Goal: Obtain resource: Obtain resource

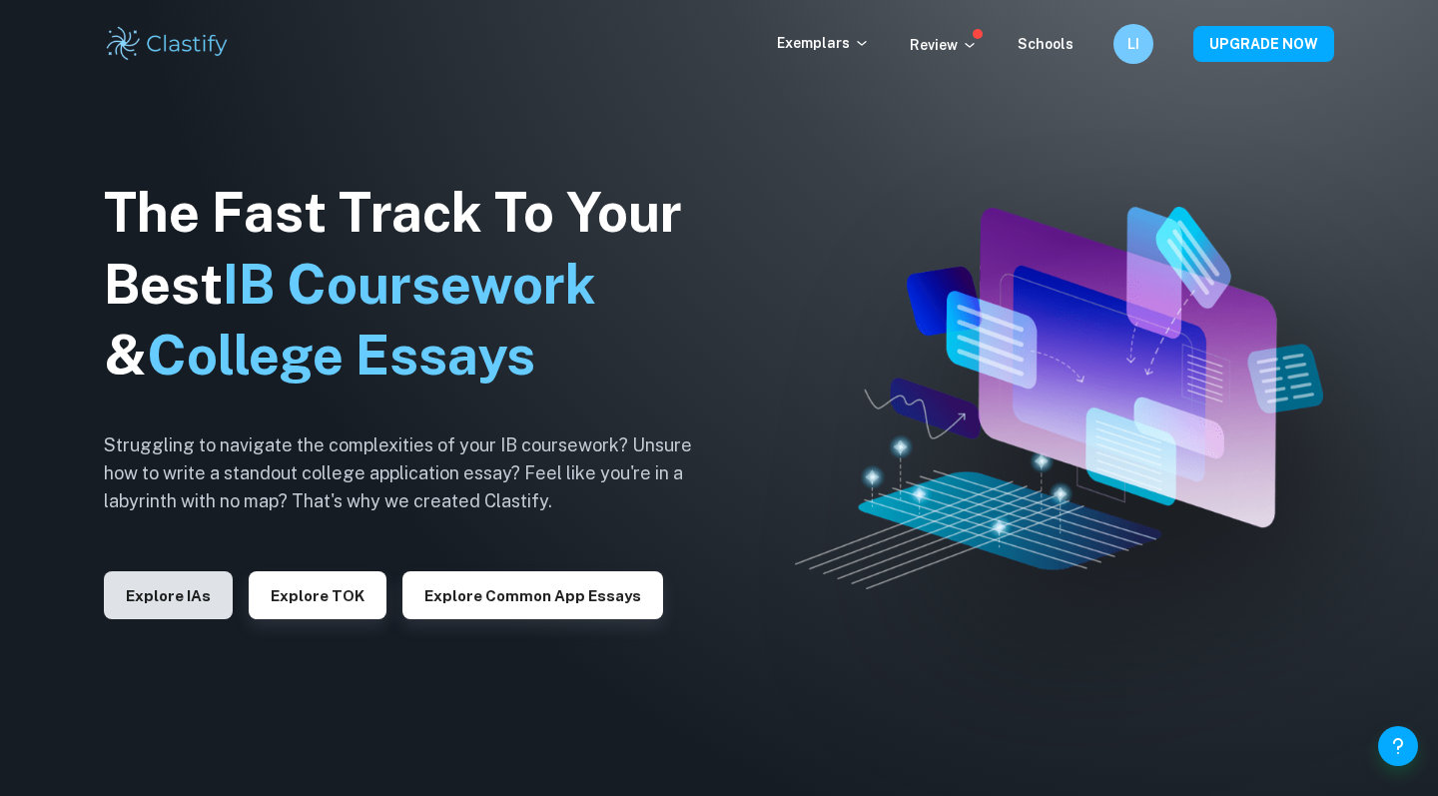
click at [142, 586] on button "Explore IAs" at bounding box center [168, 595] width 129 height 48
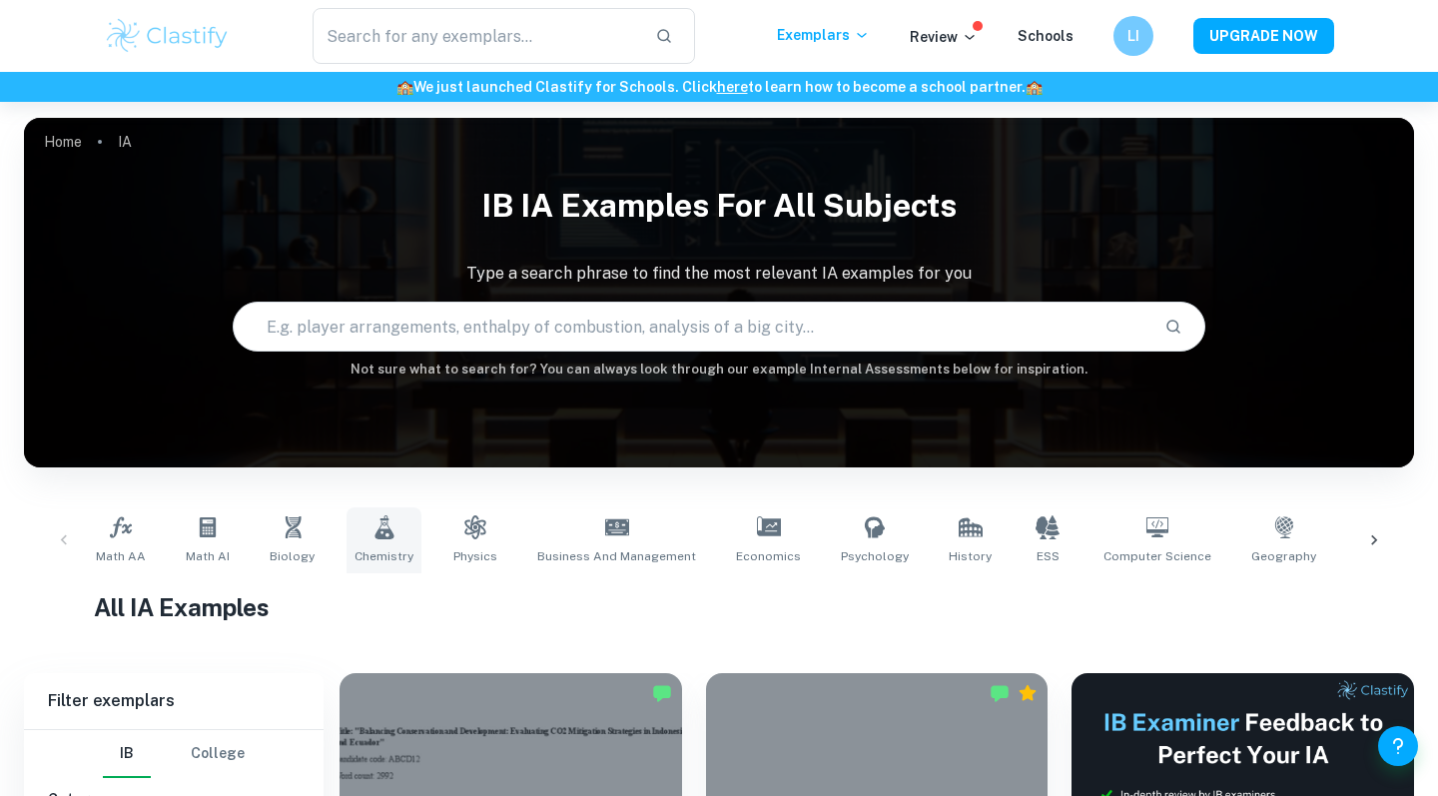
click at [382, 522] on icon at bounding box center [384, 527] width 19 height 24
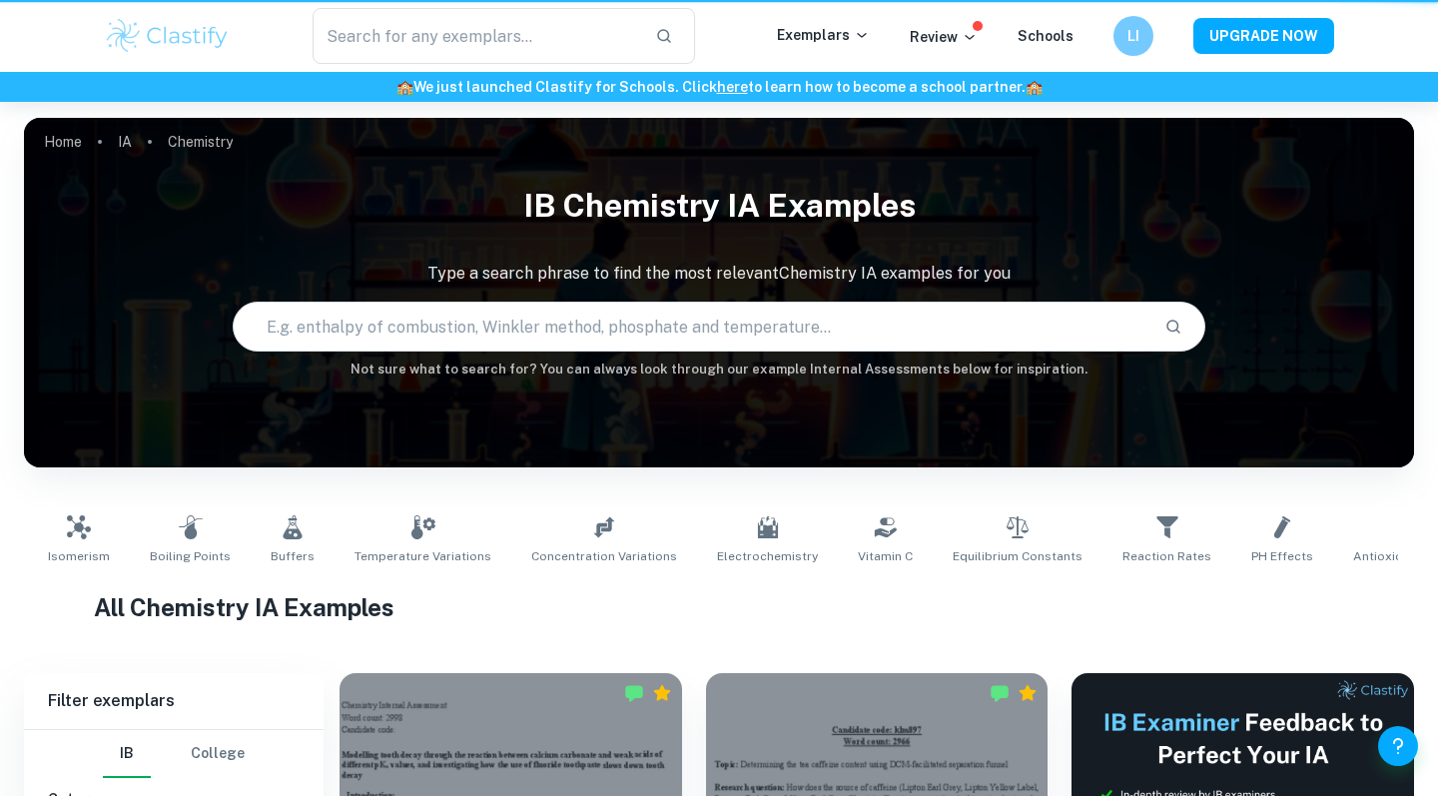
type input "Chemistry"
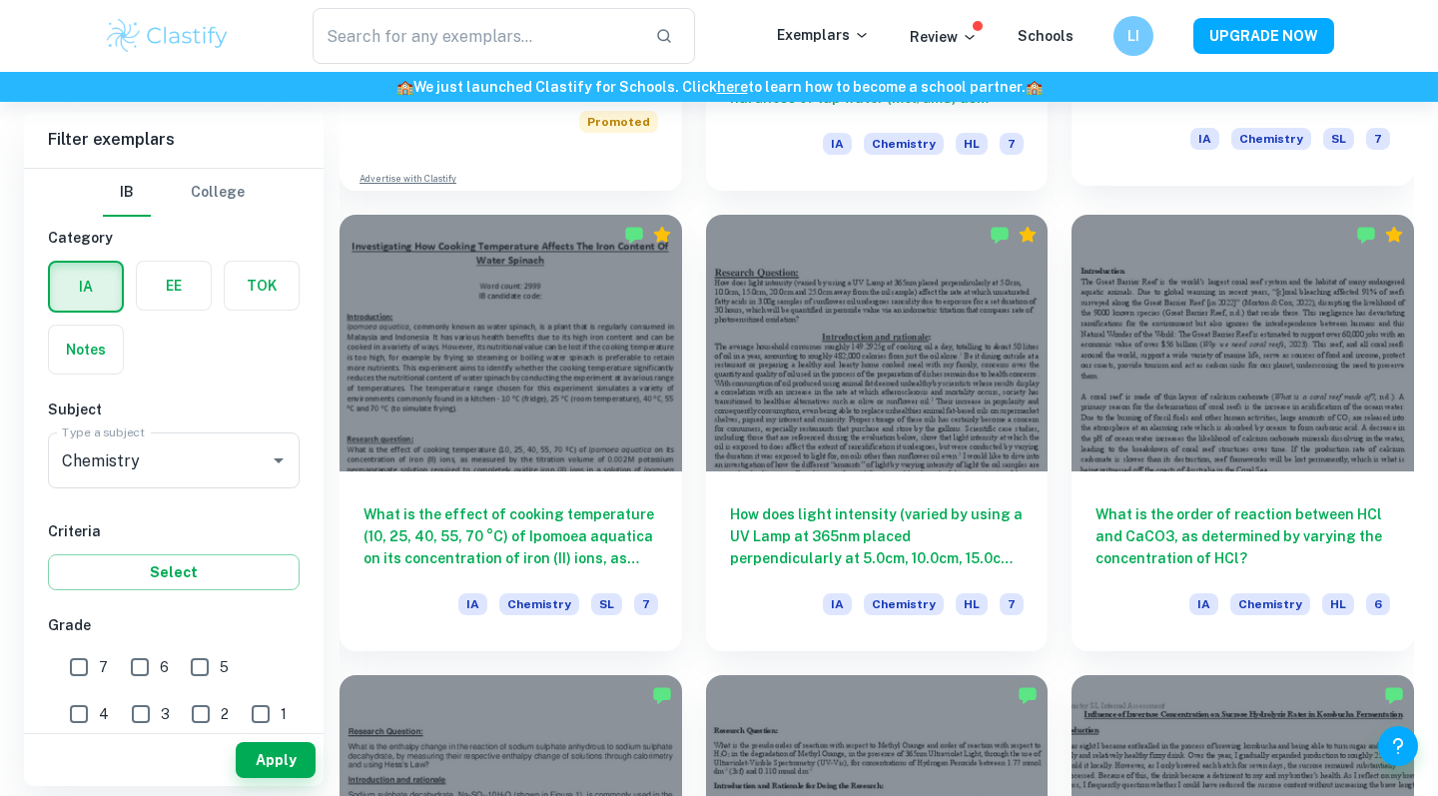
scroll to position [1841, 0]
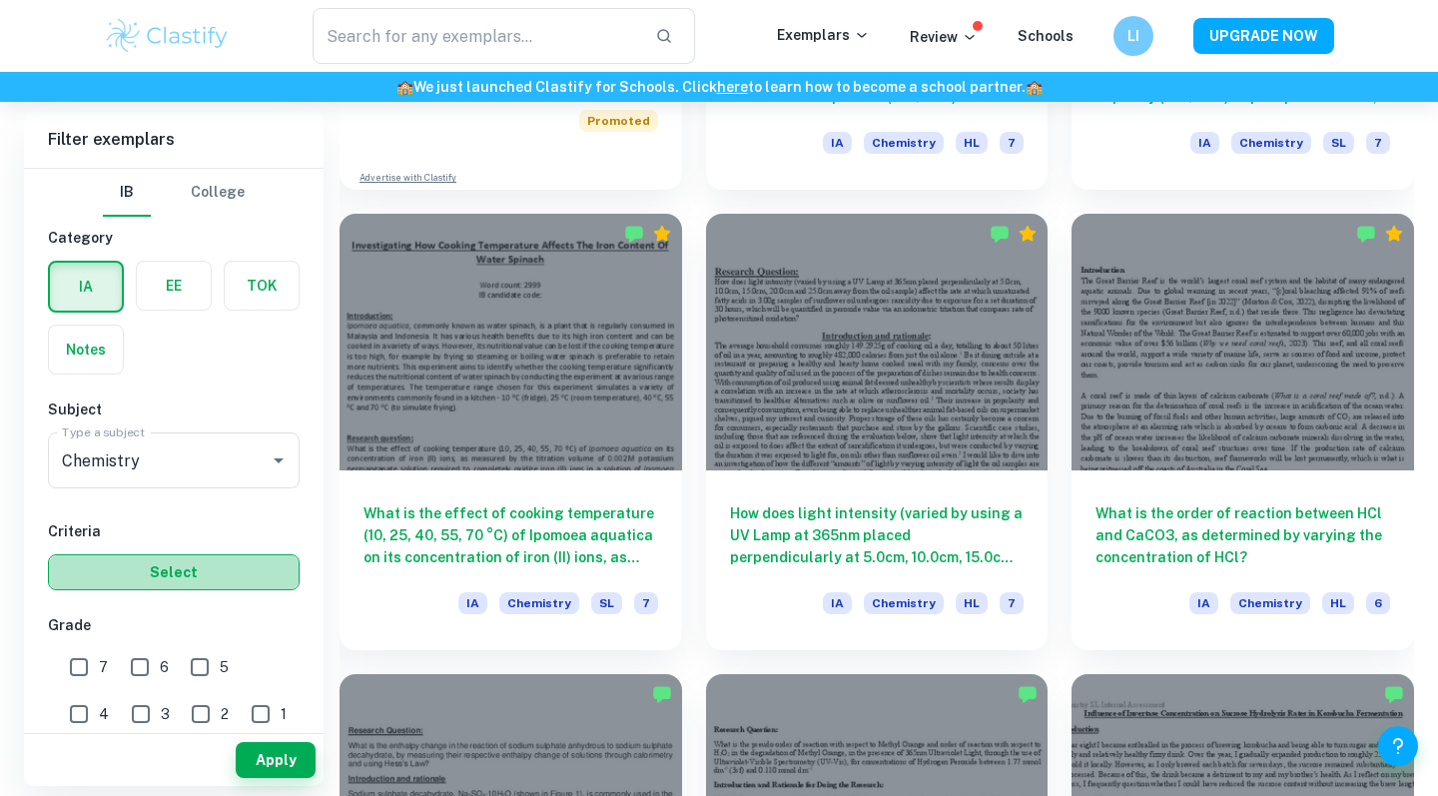
click at [231, 558] on button "Select" at bounding box center [174, 572] width 252 height 36
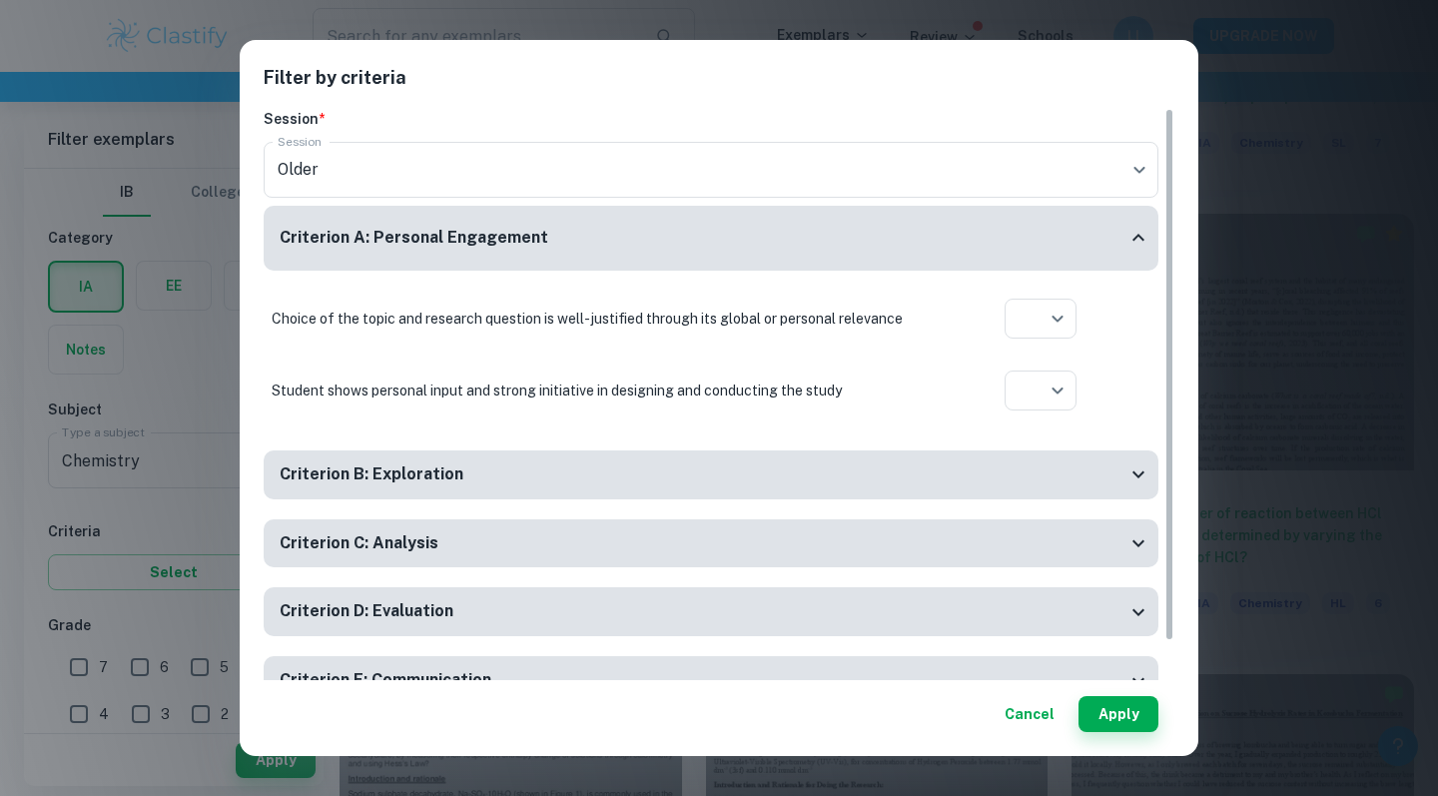
click at [231, 558] on div "Filter by criteria Session * Session Older current Session Criterion A: Persona…" at bounding box center [719, 398] width 1438 height 796
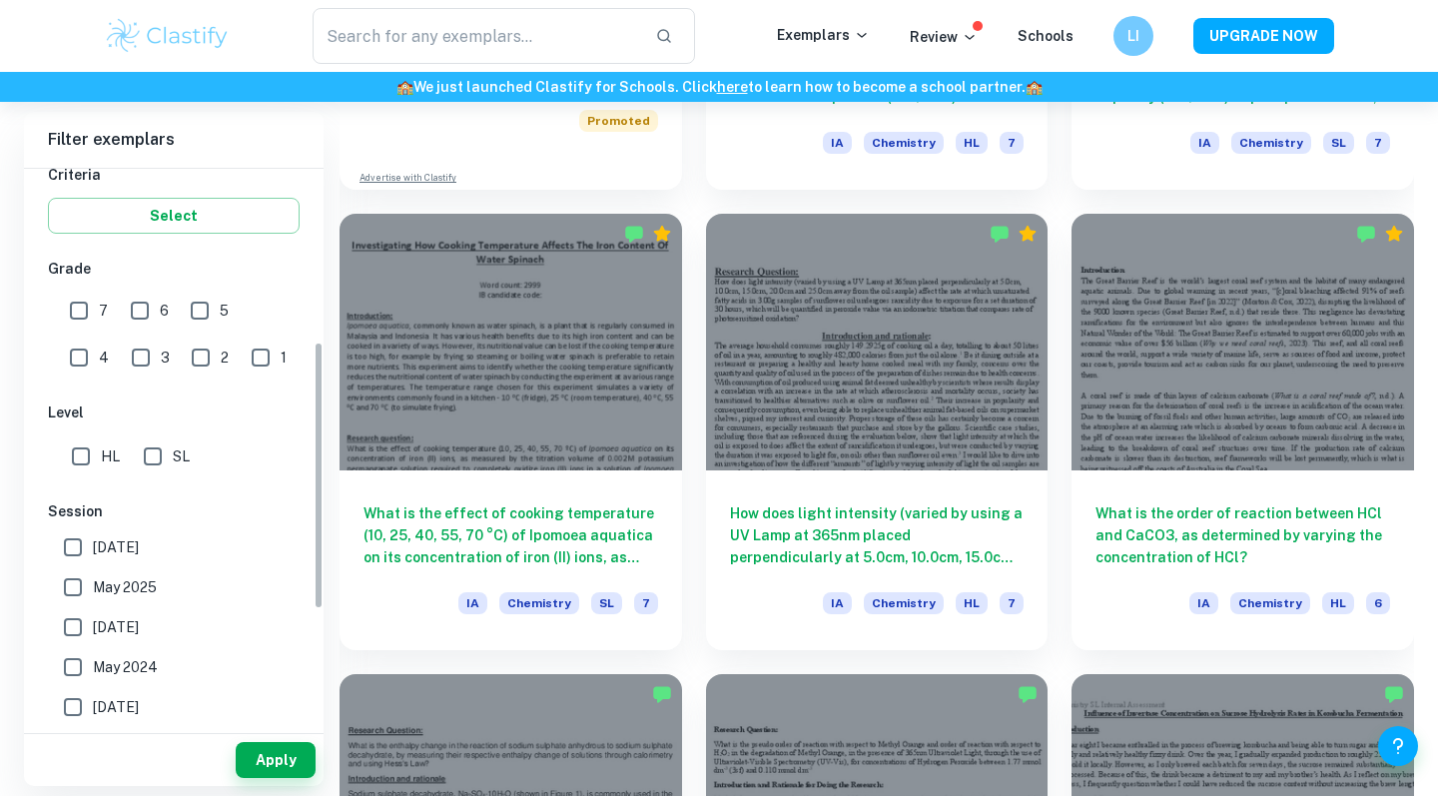
scroll to position [359, 0]
click at [77, 307] on input "7" at bounding box center [79, 309] width 40 height 40
checkbox input "true"
click at [129, 303] on input "6" at bounding box center [140, 309] width 40 height 40
checkbox input "true"
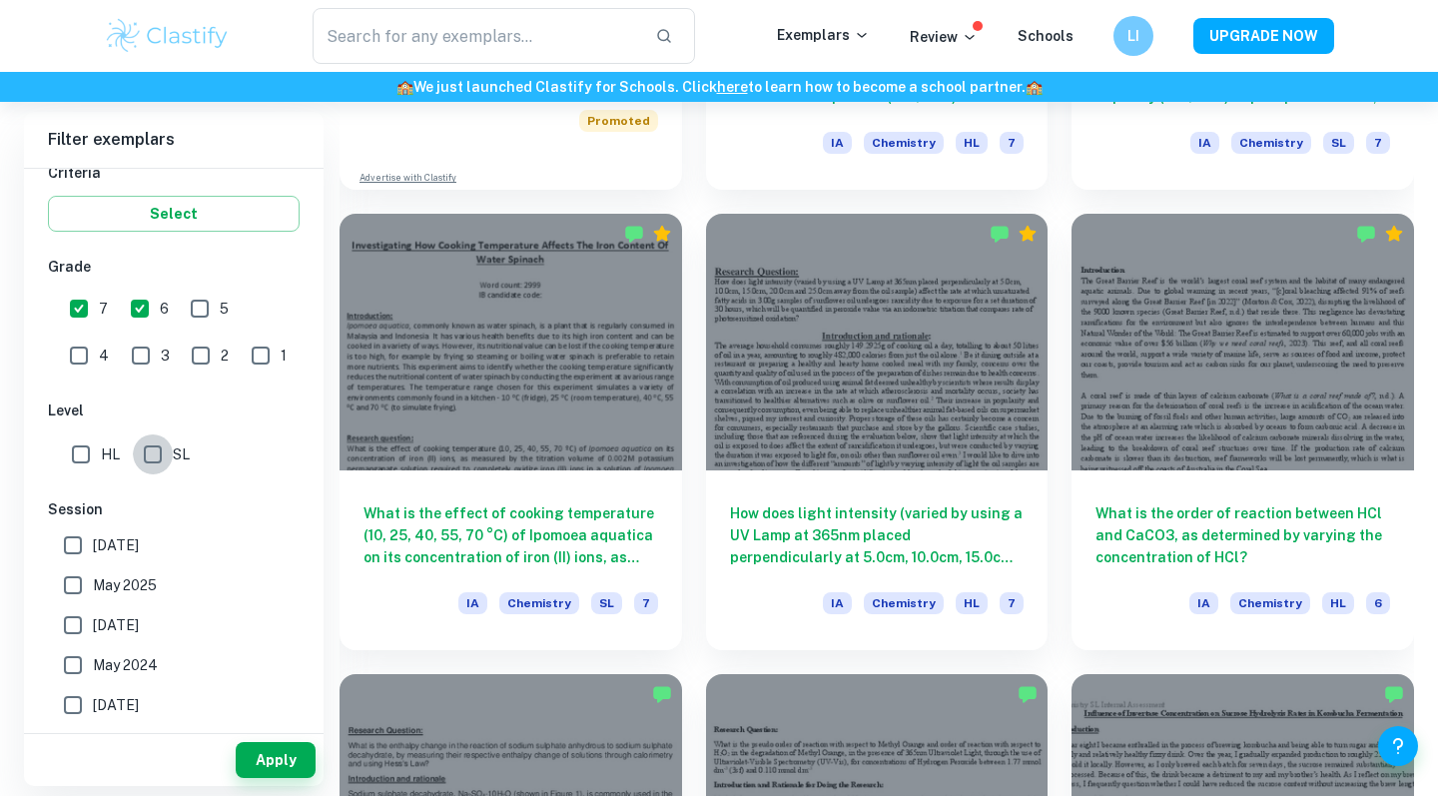
click at [157, 462] on input "SL" at bounding box center [153, 455] width 40 height 40
checkbox input "true"
click at [261, 756] on button "Apply" at bounding box center [276, 760] width 80 height 36
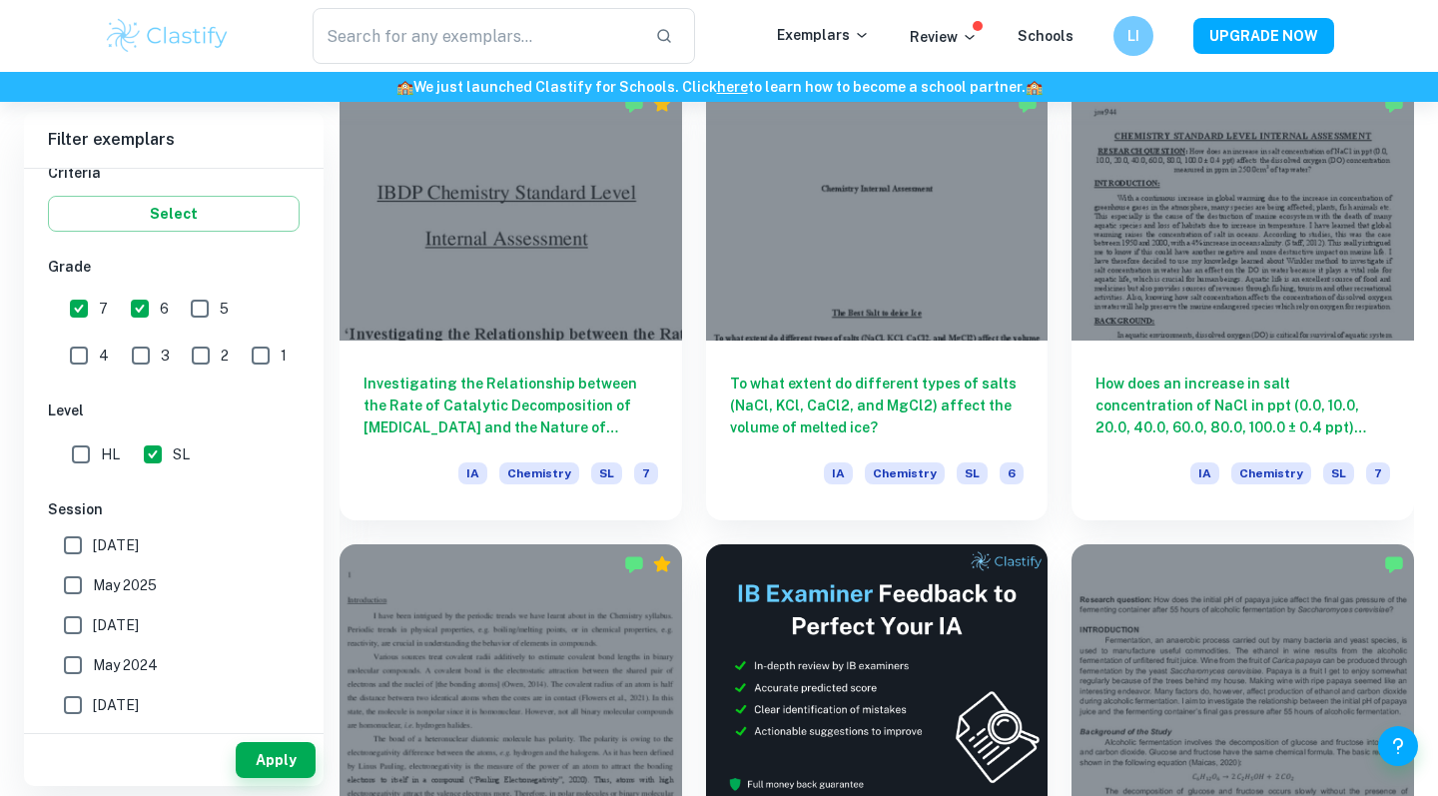
scroll to position [5214, 0]
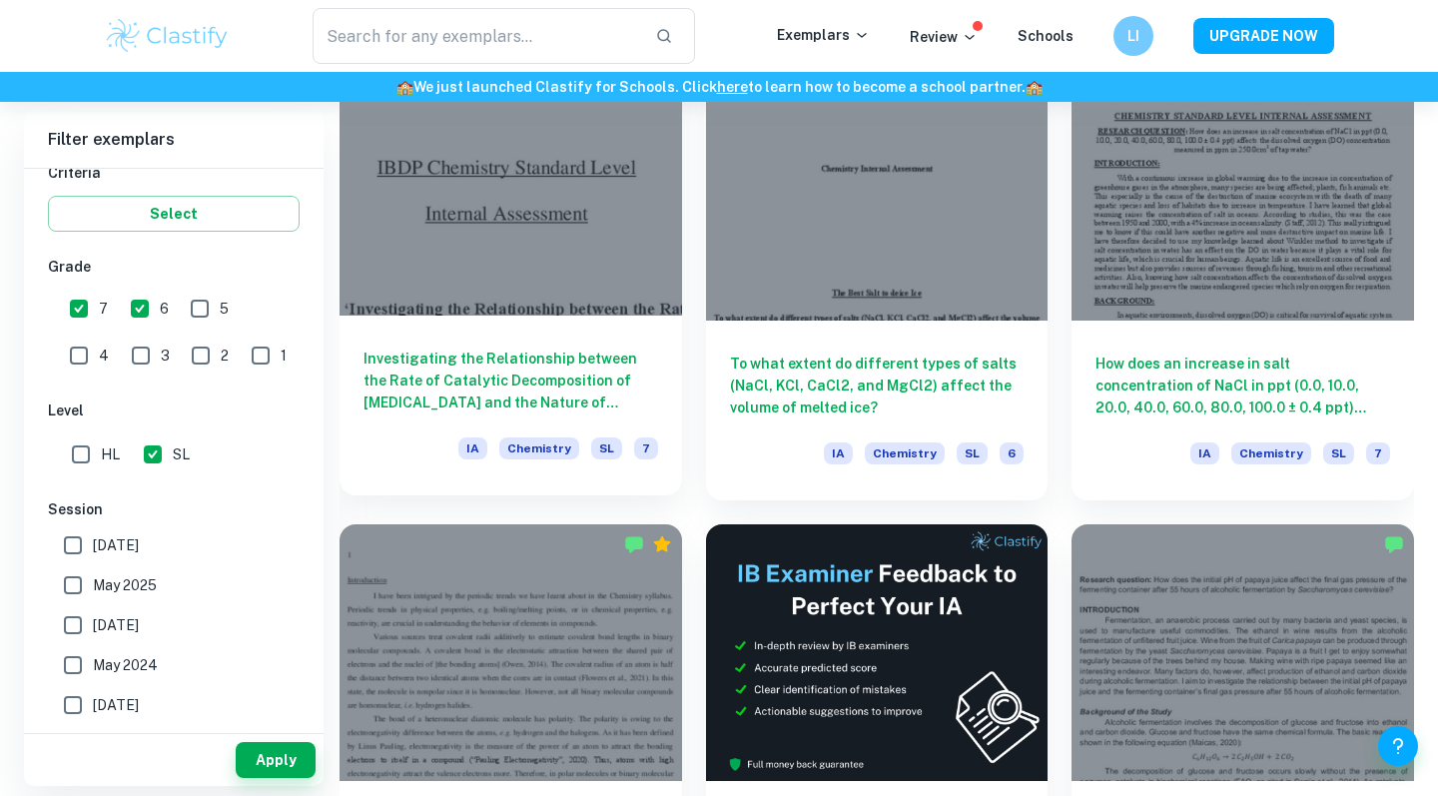
click at [664, 258] on div at bounding box center [511, 187] width 343 height 257
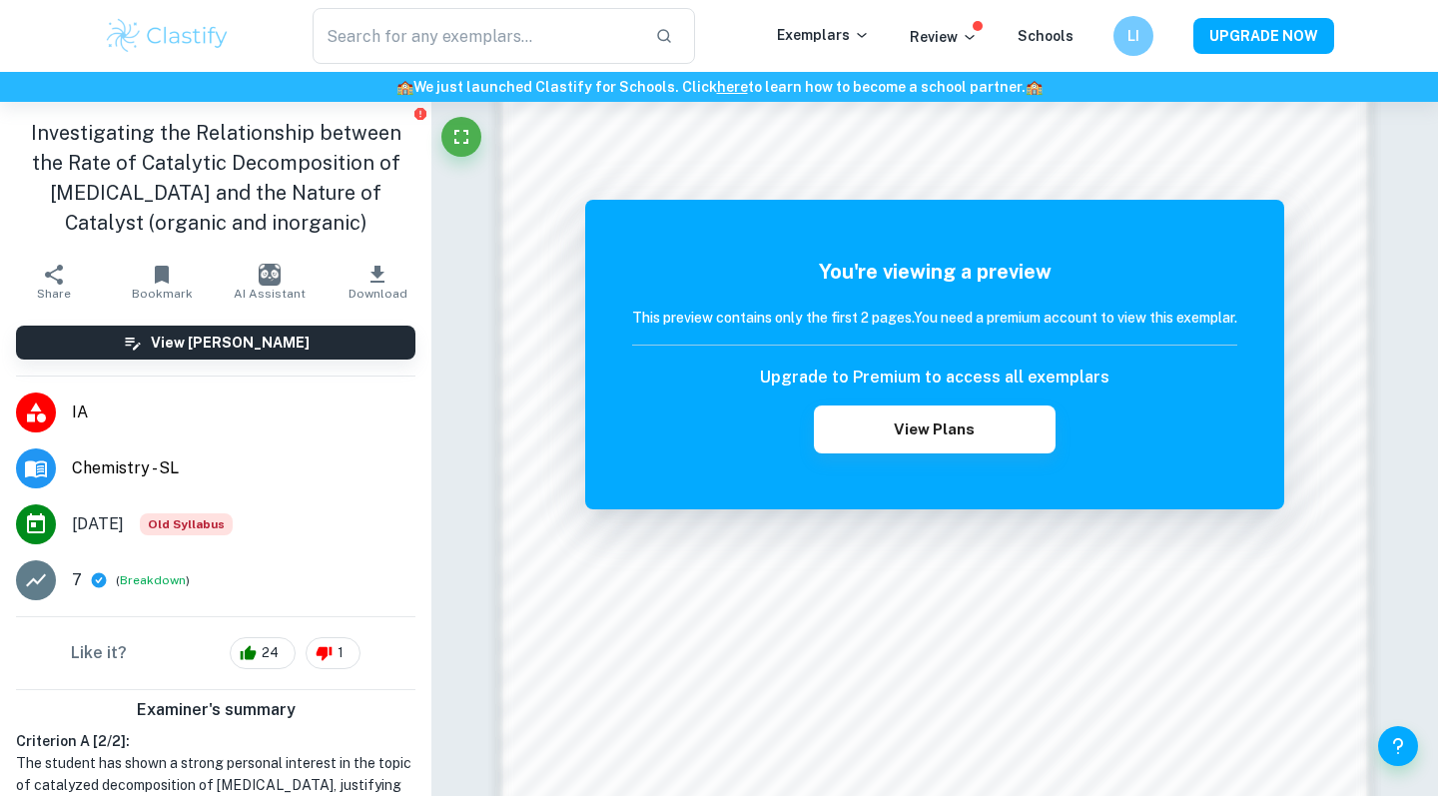
click at [356, 283] on button "Download" at bounding box center [378, 282] width 108 height 56
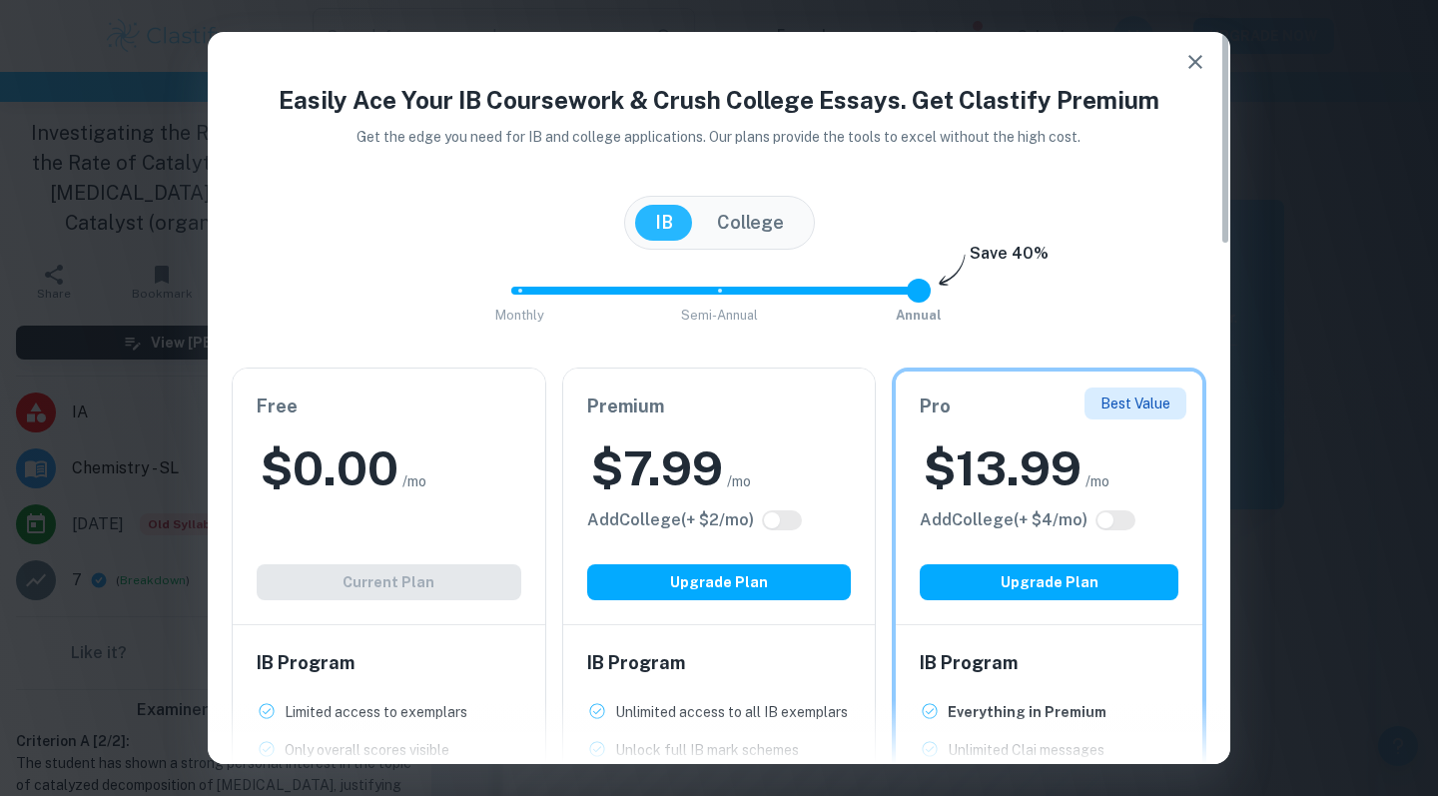
click at [1202, 57] on icon "button" at bounding box center [1196, 62] width 14 height 14
